Goal: Information Seeking & Learning: Find specific fact

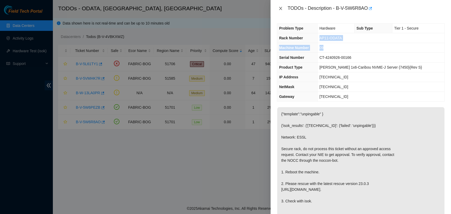
click at [280, 9] on icon "close" at bounding box center [281, 8] width 3 height 3
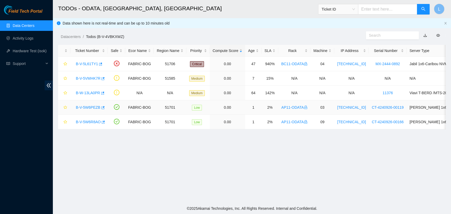
click at [87, 106] on link "B-V-5W6PEZB" at bounding box center [88, 108] width 25 height 4
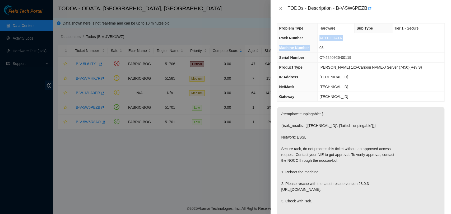
scroll to position [173, 0]
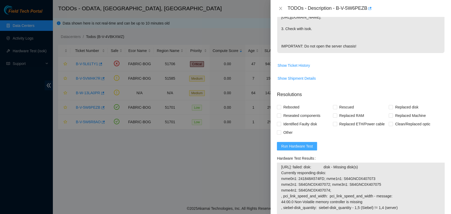
click at [293, 149] on span "Run Hardware Test" at bounding box center [297, 147] width 32 height 6
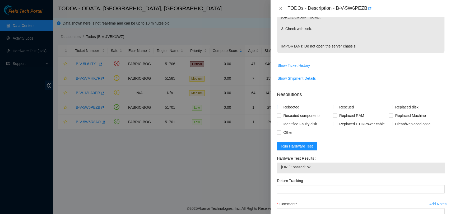
click at [280, 109] on input "Rebooted" at bounding box center [279, 107] width 4 height 4
checkbox input "true"
click at [335, 109] on input "Rescued" at bounding box center [335, 107] width 4 height 4
checkbox input "true"
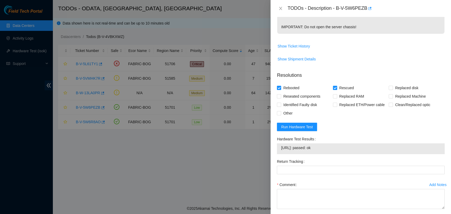
scroll to position [229, 0]
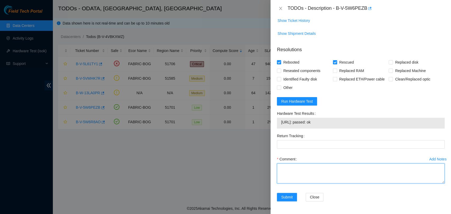
click at [337, 175] on textarea "Comment" at bounding box center [361, 174] width 168 height 20
click at [403, 182] on textarea "Server was rescued and tested with isok ok" at bounding box center [361, 174] width 168 height 20
type textarea "Server was rescued and tested with isok ok"
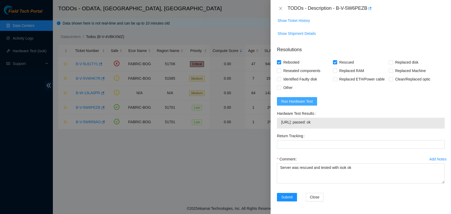
click at [298, 103] on span "Run Hardware Test" at bounding box center [297, 102] width 32 height 6
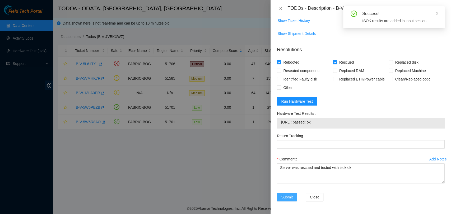
click at [288, 196] on span "Submit" at bounding box center [287, 198] width 12 height 6
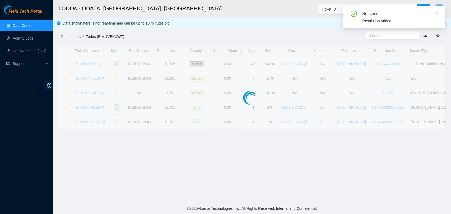
scroll to position [120, 0]
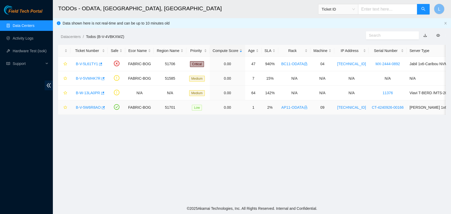
click at [85, 106] on link "B-V-5W6R8AO" at bounding box center [88, 108] width 25 height 4
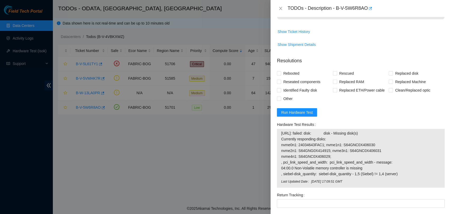
scroll to position [229, 0]
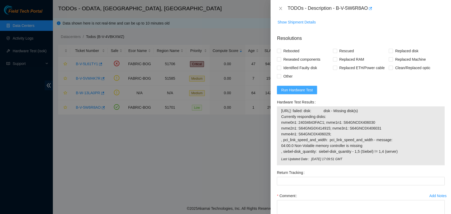
click at [298, 93] on span "Run Hardware Test" at bounding box center [297, 90] width 32 height 6
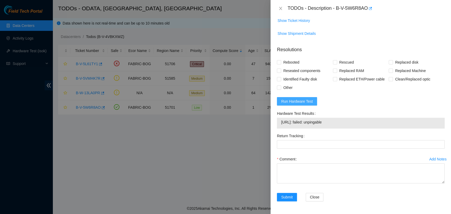
click at [300, 100] on span "Run Hardware Test" at bounding box center [297, 102] width 32 height 6
click at [280, 62] on input "Rebooted" at bounding box center [279, 62] width 4 height 4
checkbox input "true"
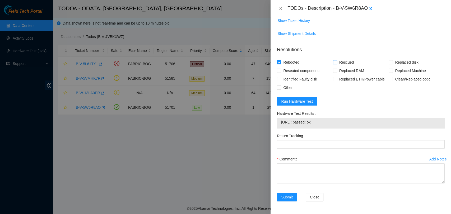
click at [335, 61] on input "Rescued" at bounding box center [335, 62] width 4 height 4
checkbox input "true"
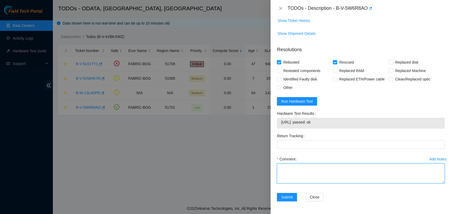
click at [313, 172] on textarea "Comment" at bounding box center [361, 174] width 168 height 20
click at [327, 167] on textarea "Server was rescued and testd with isok ok" at bounding box center [361, 174] width 168 height 20
click at [380, 182] on textarea "Server was rescued and tested with isok ok" at bounding box center [361, 174] width 168 height 20
type textarea "Server was rescued and tested with isok ok"
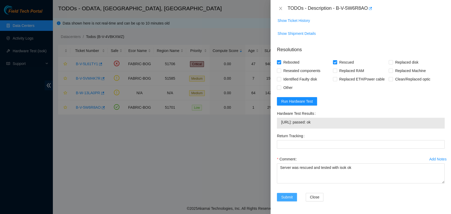
click at [285, 196] on span "Submit" at bounding box center [287, 198] width 12 height 6
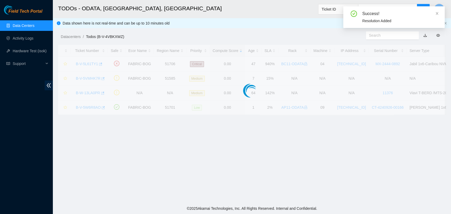
scroll to position [120, 0]
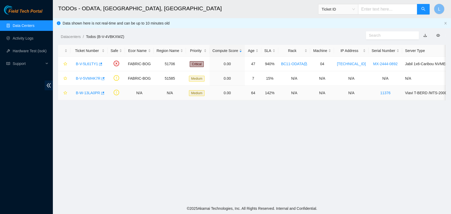
click at [93, 92] on link "B-W-13LA0PR" at bounding box center [88, 93] width 24 height 4
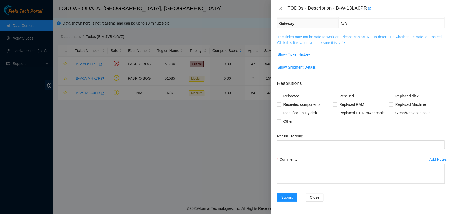
click at [292, 42] on link "This ticket may not be safe to work on. Please contact NIE to determine whether…" at bounding box center [360, 40] width 166 height 10
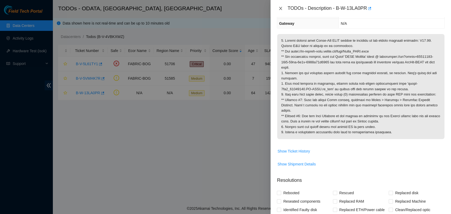
click at [281, 8] on icon "close" at bounding box center [281, 8] width 3 height 3
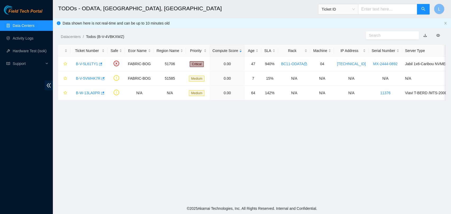
scroll to position [87, 0]
click at [87, 79] on link "B-V-5VMHK7R" at bounding box center [88, 78] width 25 height 4
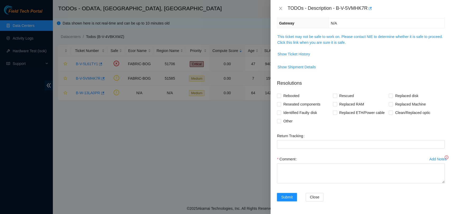
scroll to position [63, 0]
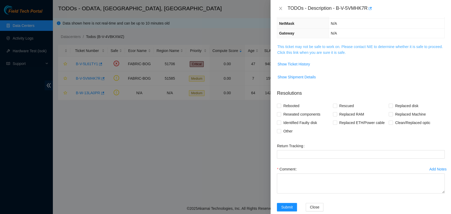
click at [304, 52] on link "This ticket may not be safe to work on. Please contact NIE to determine whether…" at bounding box center [360, 50] width 166 height 10
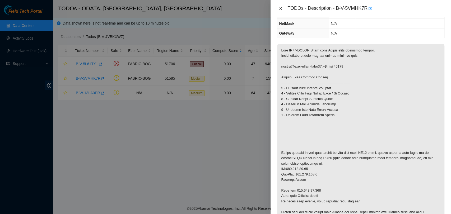
click at [281, 7] on icon "close" at bounding box center [281, 8] width 4 height 4
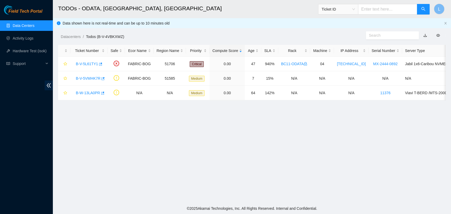
scroll to position [87, 0]
click at [88, 64] on link "B-V-5L61TY1" at bounding box center [87, 64] width 22 height 4
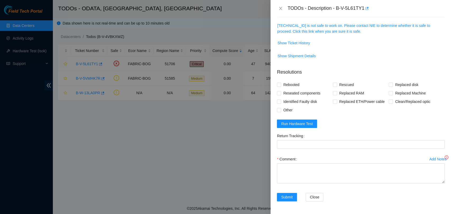
scroll to position [63, 0]
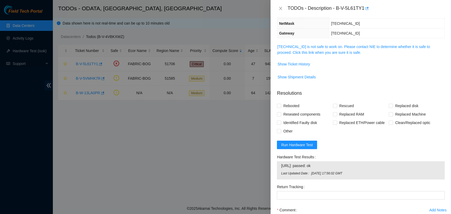
click at [329, 88] on p "Resolutions" at bounding box center [361, 91] width 168 height 11
click at [281, 10] on icon "close" at bounding box center [281, 8] width 4 height 4
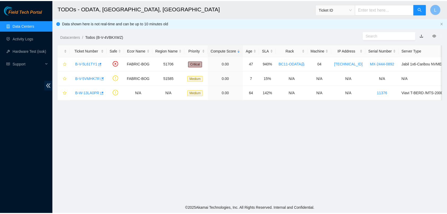
scroll to position [87, 0]
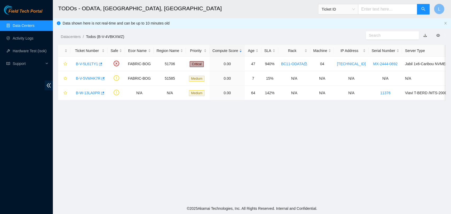
click at [27, 26] on link "Data Centers" at bounding box center [24, 26] width 22 height 4
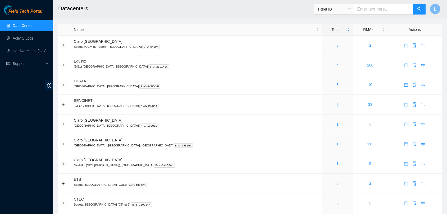
click at [31, 27] on link "Data Centers" at bounding box center [24, 26] width 22 height 4
click at [368, 105] on link "33" at bounding box center [370, 105] width 4 height 4
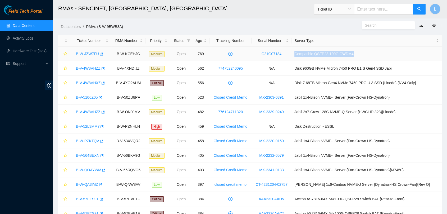
drag, startPoint x: 374, startPoint y: 52, endPoint x: 303, endPoint y: 53, distance: 71.4
click at [303, 53] on tr "B-W-JZW7FU B-W-KCEHJC Medium Open 769 C21G07184 Compatible QSFP28 100G CWDM4" at bounding box center [249, 54] width 383 height 15
copy tr "Compatible QSFP28 100G CWDM4"
click at [291, 53] on td "C21G07184" at bounding box center [272, 54] width 40 height 15
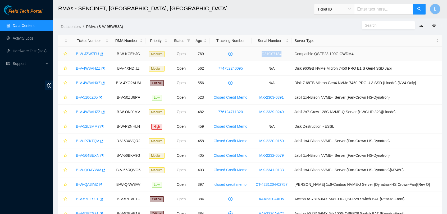
drag, startPoint x: 295, startPoint y: 53, endPoint x: 268, endPoint y: 54, distance: 27.5
click at [268, 54] on td "C21G07184" at bounding box center [272, 54] width 40 height 15
copy link "C21G07184"
drag, startPoint x: 72, startPoint y: 54, endPoint x: 108, endPoint y: 59, distance: 36.0
click at [108, 59] on td "B-W-JZW7FU" at bounding box center [90, 54] width 41 height 15
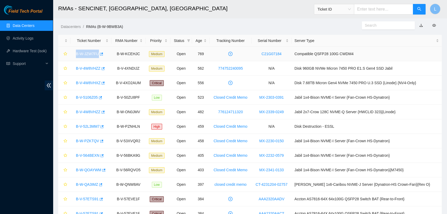
copy link "B-W-JZW7FU"
drag, startPoint x: 405, startPoint y: 69, endPoint x: 307, endPoint y: 72, distance: 97.6
click at [307, 72] on td "Disk 960GB NVMe Micron 7450 PRO E1.S Gen4 SSD Jabil" at bounding box center [366, 68] width 150 height 15
copy td "Disk 960GB NVMe Micron 7450 PRO E1.S Gen4 SSD Jabil"
click at [252, 68] on td "774752240095" at bounding box center [230, 68] width 42 height 15
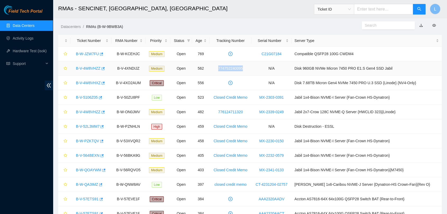
drag, startPoint x: 258, startPoint y: 68, endPoint x: 226, endPoint y: 71, distance: 32.4
click at [226, 71] on td "774752240095" at bounding box center [230, 68] width 42 height 15
copy link "774752240095"
drag, startPoint x: 71, startPoint y: 69, endPoint x: 107, endPoint y: 69, distance: 35.4
click at [107, 69] on td "B-V-4W8VHZZ" at bounding box center [90, 68] width 41 height 15
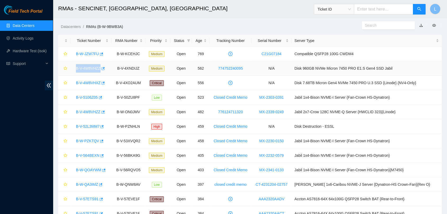
copy link "B-V-4W8VHZZ"
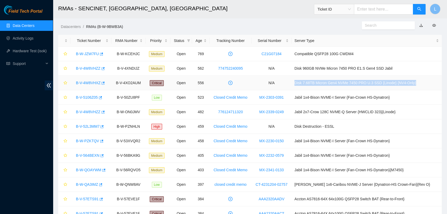
drag, startPoint x: 307, startPoint y: 85, endPoint x: 430, endPoint y: 77, distance: 123.2
click at [430, 77] on td "Disk 7.68TB Micron Gen4 NVMe 7450 PRO U.3 SSD {Linode} {NV4-Only}" at bounding box center [366, 83] width 150 height 15
copy td "Disk 7.68TB Micron Gen4 NVMe 7450 PRO U.3 SSD {Linode} {NV4-Only}"
click at [232, 83] on icon "plus-circle" at bounding box center [230, 83] width 4 height 4
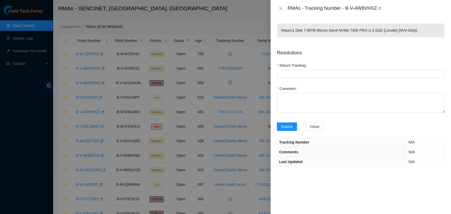
click at [280, 11] on div "RMAs - Tracking Number - B-V-4W8VHXZ" at bounding box center [361, 8] width 168 height 8
click at [282, 9] on icon "close" at bounding box center [281, 8] width 4 height 4
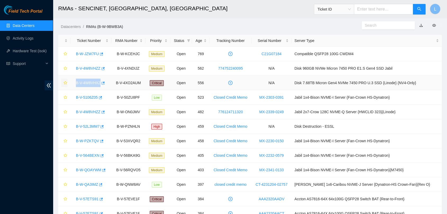
drag, startPoint x: 110, startPoint y: 83, endPoint x: 65, endPoint y: 84, distance: 45.2
click at [65, 84] on tr "B-V-4W8VHXZ B-V-4XO2AUM Critical Open 556 N/A Disk 7.68TB Micron Gen4 NVMe 7450…" at bounding box center [249, 83] width 383 height 15
copy link "B-V-4W8VHXZ"
click at [39, 80] on div "Field Tech Portal Data Centers Activity Logs Hardware Test (isok) Support" at bounding box center [26, 109] width 53 height 209
drag, startPoint x: 305, startPoint y: 98, endPoint x: 411, endPoint y: 98, distance: 106.0
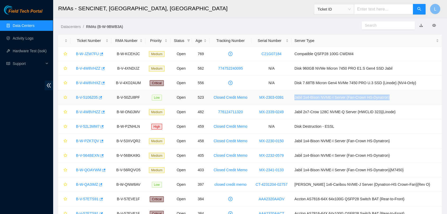
click at [411, 98] on td "Jabil 1x4-Bison NVME-I Server {Fan-Crown HS-Dynatron}" at bounding box center [366, 97] width 150 height 15
drag, startPoint x: 74, startPoint y: 99, endPoint x: 102, endPoint y: 100, distance: 27.8
click at [102, 100] on div "B-V-5106Z05" at bounding box center [90, 97] width 35 height 8
copy link "B-V-5106Z05"
drag, startPoint x: 146, startPoint y: 98, endPoint x: 116, endPoint y: 98, distance: 29.9
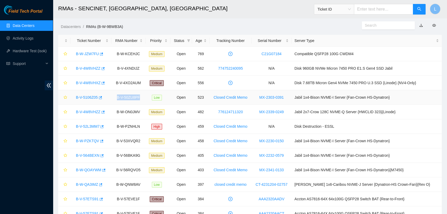
click at [116, 98] on td "B-V-50ZU8PF" at bounding box center [128, 97] width 34 height 15
copy td "B-V-50ZU8PF"
click at [145, 97] on td "B-V-50ZU8PF" at bounding box center [128, 97] width 34 height 15
drag, startPoint x: 147, startPoint y: 97, endPoint x: 116, endPoint y: 98, distance: 31.8
click at [116, 98] on td "B-V-50ZU8PF" at bounding box center [128, 97] width 34 height 15
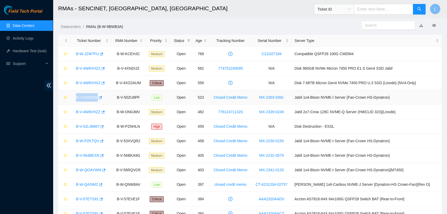
drag, startPoint x: 74, startPoint y: 97, endPoint x: 112, endPoint y: 100, distance: 38.4
click at [111, 100] on td "B-V-5106Z05" at bounding box center [90, 97] width 41 height 15
click at [91, 104] on td "B-V-5106Z05" at bounding box center [90, 97] width 41 height 15
drag, startPoint x: 410, startPoint y: 111, endPoint x: 303, endPoint y: 114, distance: 107.7
click at [303, 114] on tr "B-V-4W8VHZZ B-W-ON0JMV Medium Open 482 776124711320 MX-2339-0249 Jabil 2x7-Crow…" at bounding box center [249, 112] width 383 height 15
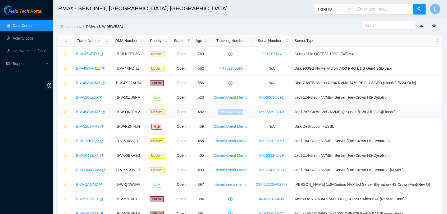
drag, startPoint x: 257, startPoint y: 111, endPoint x: 218, endPoint y: 112, distance: 38.6
click at [218, 112] on tr "B-V-4W8VHZZ B-W-ON0JMV Medium Open 482 776124711320 MX-2339-0249 Jabil 2x7-Crow…" at bounding box center [249, 112] width 383 height 15
drag, startPoint x: 71, startPoint y: 113, endPoint x: 112, endPoint y: 115, distance: 40.7
click at [111, 115] on td "B-V-4W8VHZZ" at bounding box center [90, 112] width 41 height 15
drag, startPoint x: 116, startPoint y: 112, endPoint x: 148, endPoint y: 110, distance: 32.6
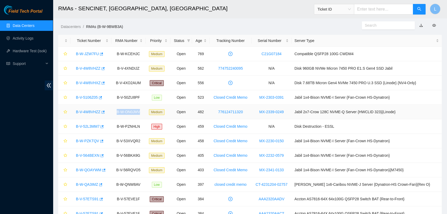
click at [145, 110] on td "B-W-ON0JMV" at bounding box center [128, 112] width 34 height 15
drag, startPoint x: 107, startPoint y: 54, endPoint x: 66, endPoint y: 55, distance: 41.3
click at [66, 55] on tr "B-W-JZW7FU B-W-KCEHJC Medium Open 769 C21G07184 Compatible QSFP28 100G CWDM4" at bounding box center [249, 54] width 383 height 15
drag, startPoint x: 121, startPoint y: 55, endPoint x: 151, endPoint y: 55, distance: 30.1
click at [151, 55] on tr "B-W-JZW7FU B-W-KCEHJC Medium Open 769 C21G07184 Compatible QSFP28 100G CWDM4" at bounding box center [249, 54] width 383 height 15
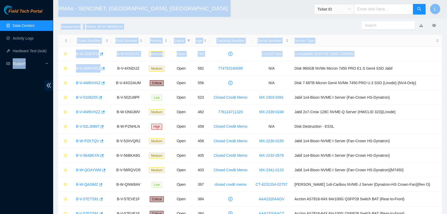
drag, startPoint x: 106, startPoint y: 71, endPoint x: 8, endPoint y: 77, distance: 98.0
click at [104, 68] on icon "button" at bounding box center [103, 69] width 4 height 4
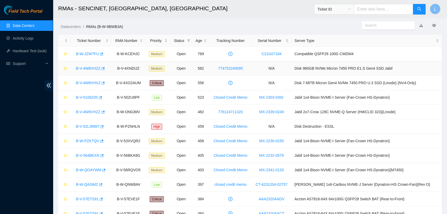
click at [108, 69] on div "B-V-4W8VHZZ" at bounding box center [90, 68] width 35 height 8
drag, startPoint x: 109, startPoint y: 69, endPoint x: 72, endPoint y: 70, distance: 36.2
click at [72, 70] on td "B-V-4W8VHZZ" at bounding box center [90, 68] width 41 height 15
drag, startPoint x: 147, startPoint y: 69, endPoint x: 115, endPoint y: 70, distance: 32.0
click at [115, 70] on td "B-V-4XNDIJZ" at bounding box center [128, 68] width 34 height 15
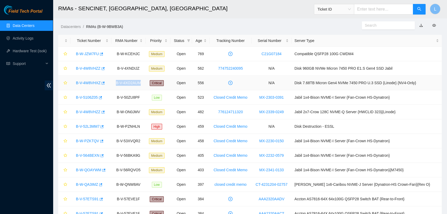
drag, startPoint x: 150, startPoint y: 82, endPoint x: 116, endPoint y: 83, distance: 33.9
click at [116, 83] on td "B-V-4XO2AUM" at bounding box center [128, 83] width 34 height 15
drag, startPoint x: 109, startPoint y: 83, endPoint x: 72, endPoint y: 84, distance: 37.6
click at [72, 84] on td "B-V-4W8VHXZ" at bounding box center [90, 83] width 41 height 15
drag, startPoint x: 72, startPoint y: 54, endPoint x: 109, endPoint y: 55, distance: 37.0
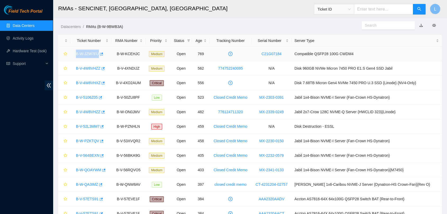
click at [109, 55] on td "B-W-JZW7FU" at bounding box center [90, 54] width 41 height 15
drag, startPoint x: 72, startPoint y: 69, endPoint x: 139, endPoint y: 65, distance: 66.5
click at [139, 65] on tr "B-V-4W8VHZZ B-V-4XNDIJZ Medium Open 562 774752240095 N/A Disk 960GB NVMe Micron…" at bounding box center [249, 68] width 383 height 15
click at [111, 71] on td "B-V-4W8VHZZ" at bounding box center [90, 68] width 41 height 15
drag, startPoint x: 74, startPoint y: 69, endPoint x: 107, endPoint y: 73, distance: 32.7
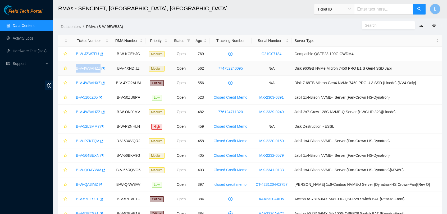
click at [107, 73] on td "B-V-4W8VHZZ" at bounding box center [90, 68] width 41 height 15
drag, startPoint x: 72, startPoint y: 84, endPoint x: 107, endPoint y: 85, distance: 35.2
click at [107, 85] on td "B-V-4W8VHXZ" at bounding box center [90, 83] width 41 height 15
drag, startPoint x: 148, startPoint y: 83, endPoint x: 107, endPoint y: 87, distance: 41.5
click at [107, 87] on tr "B-V-4W8VHXZ B-V-4XO2AUM Critical Open 556 N/A Disk 7.68TB Micron Gen4 NVMe 7450…" at bounding box center [249, 83] width 383 height 15
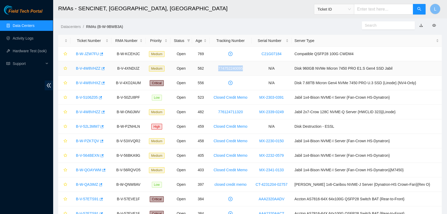
drag, startPoint x: 262, startPoint y: 68, endPoint x: 214, endPoint y: 66, distance: 48.2
click at [214, 66] on tr "B-V-4W8VHZZ B-V-4XNDIJZ Medium Open 562 774752240095 N/A Disk 960GB NVMe Micron…" at bounding box center [249, 68] width 383 height 15
drag, startPoint x: 300, startPoint y: 97, endPoint x: 264, endPoint y: 96, distance: 35.2
click at [264, 96] on td "MX-2303-0391" at bounding box center [272, 97] width 40 height 15
drag, startPoint x: 146, startPoint y: 97, endPoint x: 100, endPoint y: 100, distance: 46.1
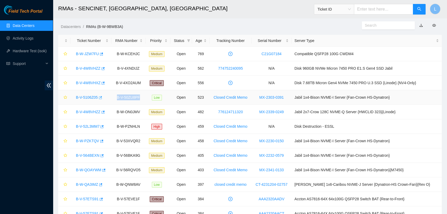
click at [100, 100] on tr "B-V-5106Z05 B-V-50ZU8PF Low Open 523 Closed Credit Memo MX-2303-0391 Jabil 1x4-…" at bounding box center [249, 97] width 383 height 15
drag, startPoint x: 74, startPoint y: 98, endPoint x: 103, endPoint y: 100, distance: 29.7
click at [103, 100] on div "B-V-5106Z05" at bounding box center [90, 97] width 35 height 8
click at [252, 110] on td "776124711320" at bounding box center [230, 112] width 42 height 15
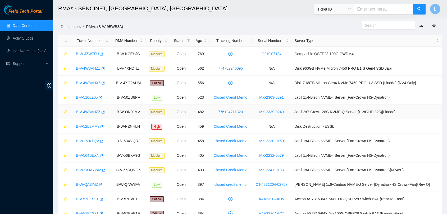
click at [243, 107] on td "776124711320" at bounding box center [230, 112] width 42 height 15
click at [252, 112] on td "776124711320" at bounding box center [230, 112] width 42 height 15
click at [291, 115] on td "MX-2339-0249" at bounding box center [272, 112] width 40 height 15
click at [291, 114] on td "MX-2339-0249" at bounding box center [272, 112] width 40 height 15
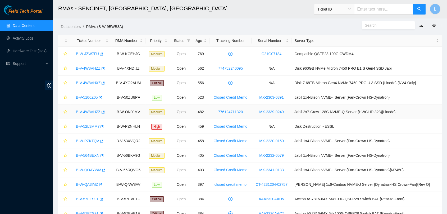
click at [291, 114] on td "MX-2339-0249" at bounding box center [272, 112] width 40 height 15
click at [291, 112] on td "MX-2339-0249" at bounding box center [272, 112] width 40 height 15
drag, startPoint x: 268, startPoint y: 111, endPoint x: 323, endPoint y: 112, distance: 54.8
click at [323, 112] on tr "B-V-4W8VHZZ B-W-ON0JMV Medium Open 482 776124711320 MX-2339-0249 Jabil 2x7-Crow…" at bounding box center [249, 112] width 383 height 15
drag, startPoint x: 256, startPoint y: 112, endPoint x: 217, endPoint y: 114, distance: 38.7
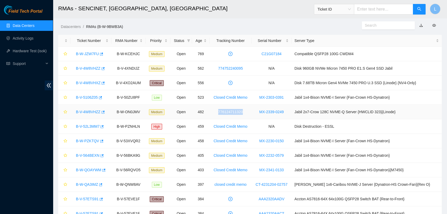
click at [217, 114] on tr "B-V-4W8VHZZ B-W-ON0JMV Medium Open 482 776124711320 MX-2339-0249 Jabil 2x7-Crow…" at bounding box center [249, 112] width 383 height 15
drag, startPoint x: 107, startPoint y: 115, endPoint x: 70, endPoint y: 113, distance: 36.6
click at [70, 113] on td "B-V-4W8VHZZ" at bounding box center [90, 112] width 41 height 15
drag, startPoint x: 119, startPoint y: 111, endPoint x: 154, endPoint y: 109, distance: 35.5
click at [154, 109] on tr "B-V-4W8VHZZ B-W-ON0JMV Medium Open 482 776124711320 MX-2339-0249 Jabil 2x7-Crow…" at bounding box center [249, 112] width 383 height 15
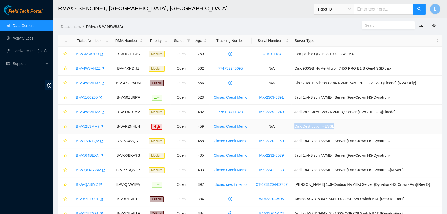
drag, startPoint x: 348, startPoint y: 127, endPoint x: 307, endPoint y: 127, distance: 41.0
click at [307, 127] on td "Disk Destruction - ESSL" at bounding box center [366, 127] width 150 height 15
drag, startPoint x: 74, startPoint y: 128, endPoint x: 106, endPoint y: 127, distance: 31.7
click at [106, 127] on div "B-V-52L3MM7" at bounding box center [90, 126] width 35 height 8
drag, startPoint x: 121, startPoint y: 128, endPoint x: 151, endPoint y: 127, distance: 30.2
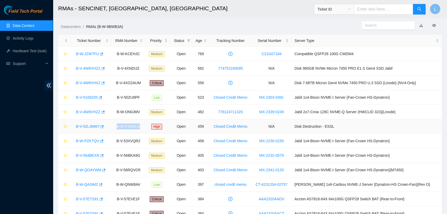
click at [151, 127] on tr "B-V-52L3MM7 B-W-PZNHLN High Open 459 Closed Credit Memo N/A Disk Destruction - …" at bounding box center [249, 127] width 383 height 15
click at [170, 184] on td "Low" at bounding box center [157, 185] width 25 height 15
drag, startPoint x: 307, startPoint y: 142, endPoint x: 408, endPoint y: 143, distance: 101.3
click at [408, 143] on td "Jabil 1x4-Bison NVME-I Server {Fan-Crown HS-Dynatron}" at bounding box center [366, 141] width 150 height 15
drag, startPoint x: 145, startPoint y: 141, endPoint x: 118, endPoint y: 142, distance: 26.7
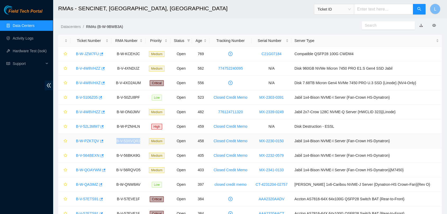
click at [118, 142] on td "B-V-53XVQR2" at bounding box center [128, 141] width 34 height 15
drag, startPoint x: 75, startPoint y: 141, endPoint x: 101, endPoint y: 147, distance: 26.9
click at [101, 147] on td "B-W-PZKTQV" at bounding box center [90, 141] width 41 height 15
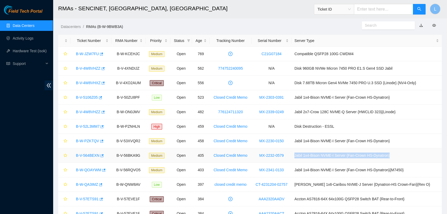
drag, startPoint x: 306, startPoint y: 157, endPoint x: 415, endPoint y: 152, distance: 109.1
click at [415, 152] on td "Jabil 1x4-Bison NVME-I Server {Fan-Crown HS-Dynatron}" at bounding box center [366, 156] width 150 height 15
drag, startPoint x: 298, startPoint y: 155, endPoint x: 265, endPoint y: 155, distance: 33.1
click at [265, 155] on td "MX-2232-0579" at bounding box center [272, 156] width 40 height 15
drag, startPoint x: 147, startPoint y: 155, endPoint x: 115, endPoint y: 156, distance: 32.3
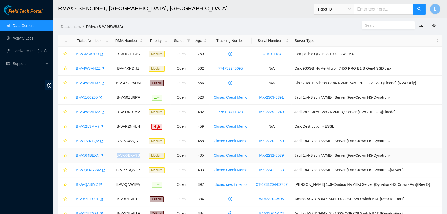
click at [115, 156] on td "B-V-56BKA9G" at bounding box center [128, 156] width 34 height 15
drag, startPoint x: 72, startPoint y: 156, endPoint x: 112, endPoint y: 157, distance: 39.7
click at [111, 157] on td "B-V-564BEXN" at bounding box center [90, 156] width 41 height 15
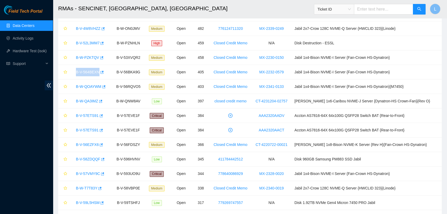
scroll to position [90, 0]
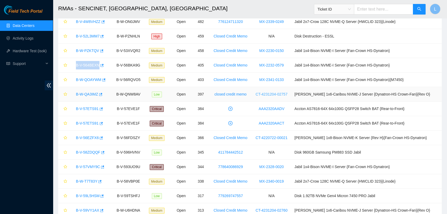
click at [287, 96] on link "CT-4231204-02757" at bounding box center [271, 94] width 32 height 4
drag, startPoint x: 420, startPoint y: 82, endPoint x: 304, endPoint y: 78, distance: 116.4
click at [304, 78] on td "Jabil 1x4-Bison NVME-I Server {Fan-Crown HS-Dynatron}{M7450}" at bounding box center [366, 80] width 150 height 15
drag, startPoint x: 267, startPoint y: 79, endPoint x: 307, endPoint y: 79, distance: 39.9
click at [307, 79] on tr "B-W-QOAYWM B-V-56RQVO5 Medium Open 403 Closed Credit Memo MX-2341-0133 Jabil 1x…" at bounding box center [249, 80] width 383 height 15
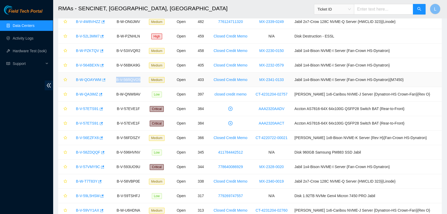
drag, startPoint x: 148, startPoint y: 80, endPoint x: 101, endPoint y: 79, distance: 46.8
click at [101, 79] on tr "B-W-QOAYWM B-V-56RQVO5 Medium Open 403 Closed Credit Memo MX-2341-0133 Jabil 1x…" at bounding box center [249, 80] width 383 height 15
drag, startPoint x: 108, startPoint y: 79, endPoint x: 76, endPoint y: 78, distance: 31.5
click at [76, 78] on div "B-W-QOAYWM" at bounding box center [90, 80] width 35 height 8
drag, startPoint x: 306, startPoint y: 95, endPoint x: 431, endPoint y: 89, distance: 125.0
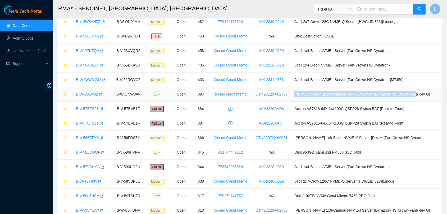
click at [431, 89] on td "[PERSON_NAME] 1x6-Caribou NVME-J Server {Dynatron-HS Crown-Fan}{Rev O}" at bounding box center [366, 94] width 150 height 15
drag, startPoint x: 302, startPoint y: 94, endPoint x: 263, endPoint y: 95, distance: 38.9
click at [263, 95] on td "CT-4231204-02757" at bounding box center [272, 94] width 40 height 15
drag, startPoint x: 147, startPoint y: 95, endPoint x: 117, endPoint y: 97, distance: 29.9
click at [117, 97] on td "B-W-QNW8AV" at bounding box center [128, 94] width 34 height 15
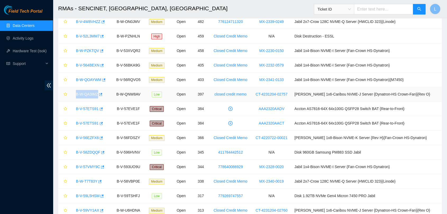
drag, startPoint x: 73, startPoint y: 94, endPoint x: 105, endPoint y: 92, distance: 31.8
click at [105, 92] on div "B-W-QA3IMZ" at bounding box center [90, 94] width 35 height 8
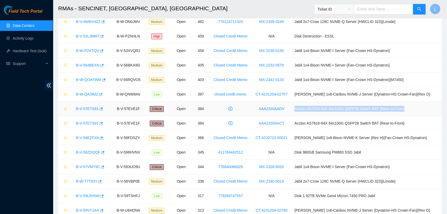
drag, startPoint x: 419, startPoint y: 109, endPoint x: 302, endPoint y: 108, distance: 116.9
click at [302, 108] on tr "B-V-57ETS91 B-V-57EVE1F Critical Open 384 AAA2320AADV Accton AS7816-64X 64x100G…" at bounding box center [249, 109] width 383 height 15
click at [266, 108] on td "AAA2320AADV" at bounding box center [272, 109] width 40 height 15
drag, startPoint x: 267, startPoint y: 108, endPoint x: 302, endPoint y: 111, distance: 35.5
click at [291, 111] on td "AAA2320AADV" at bounding box center [272, 109] width 40 height 15
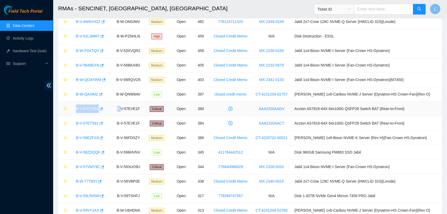
drag, startPoint x: 74, startPoint y: 110, endPoint x: 125, endPoint y: 107, distance: 51.1
click at [125, 107] on tr "B-V-57ETS91 B-V-57EVE1F Critical Open 384 AAA2320AADV Accton AS7816-64X 64x100G…" at bounding box center [249, 109] width 383 height 15
click at [125, 107] on td "B-V-57EVE1F" at bounding box center [128, 109] width 34 height 15
click at [108, 110] on div "B-V-57ETS91" at bounding box center [90, 109] width 35 height 8
drag, startPoint x: 71, startPoint y: 110, endPoint x: 100, endPoint y: 113, distance: 30.0
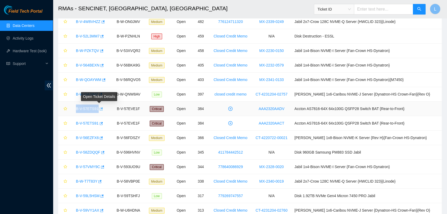
click at [100, 113] on td "B-V-57ETS91" at bounding box center [90, 109] width 41 height 15
drag, startPoint x: 118, startPoint y: 109, endPoint x: 152, endPoint y: 108, distance: 33.3
click at [152, 108] on tr "B-V-57ETS91 B-V-57EVE1F Critical Open 384 AAA2320AADV Accton AS7816-64X 64x100G…" at bounding box center [249, 109] width 383 height 15
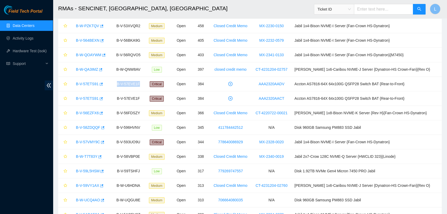
scroll to position [114, 0]
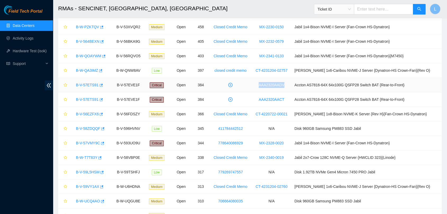
drag, startPoint x: 298, startPoint y: 85, endPoint x: 264, endPoint y: 86, distance: 34.1
click at [264, 86] on td "AAA2320AADV" at bounding box center [272, 85] width 40 height 15
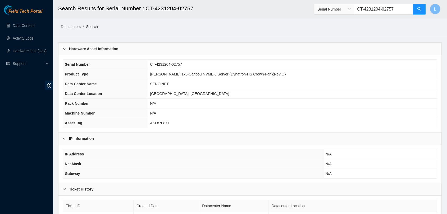
click at [124, 9] on h2 "Search Results for Serial Number : CT-4231204-02757" at bounding box center [210, 8] width 305 height 17
